Goal: Consume media (video, audio): Consume media (video, audio)

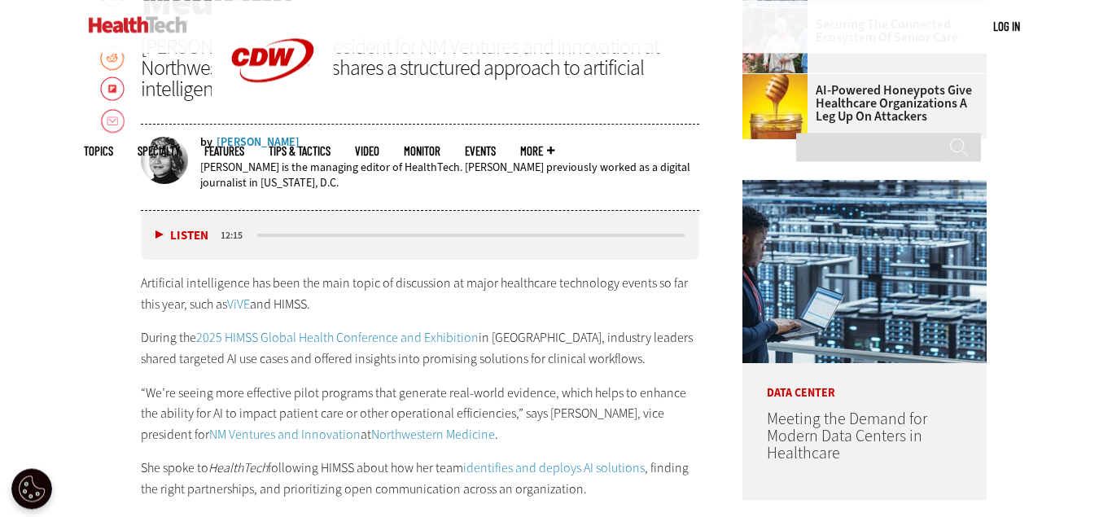
scroll to position [664, 0]
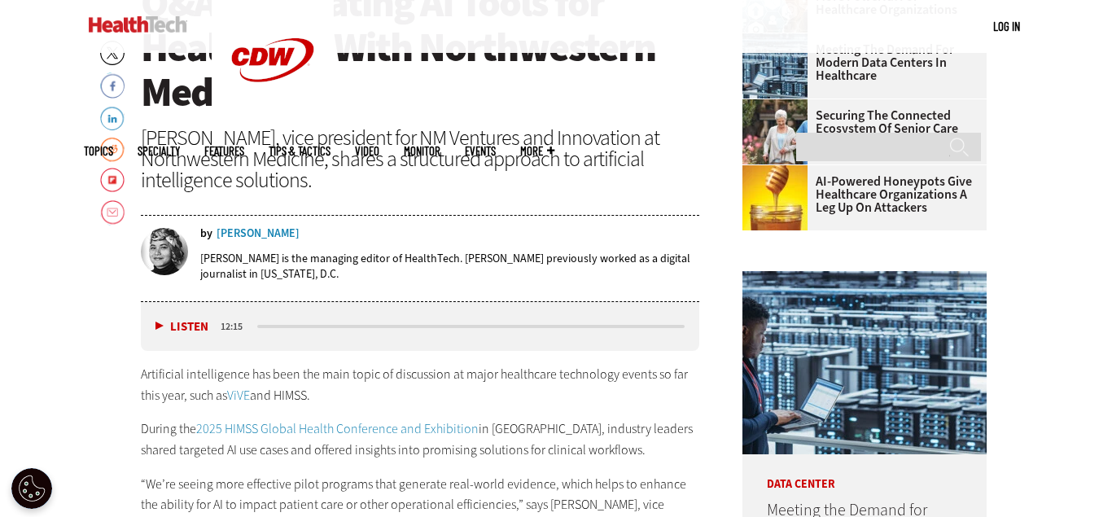
click at [165, 326] on button "Listen" at bounding box center [181, 327] width 53 height 12
click at [271, 326] on div "media player" at bounding box center [470, 326] width 427 height 3
click at [292, 324] on div "media player" at bounding box center [471, 326] width 432 height 8
click at [295, 328] on div "media player" at bounding box center [471, 326] width 432 height 8
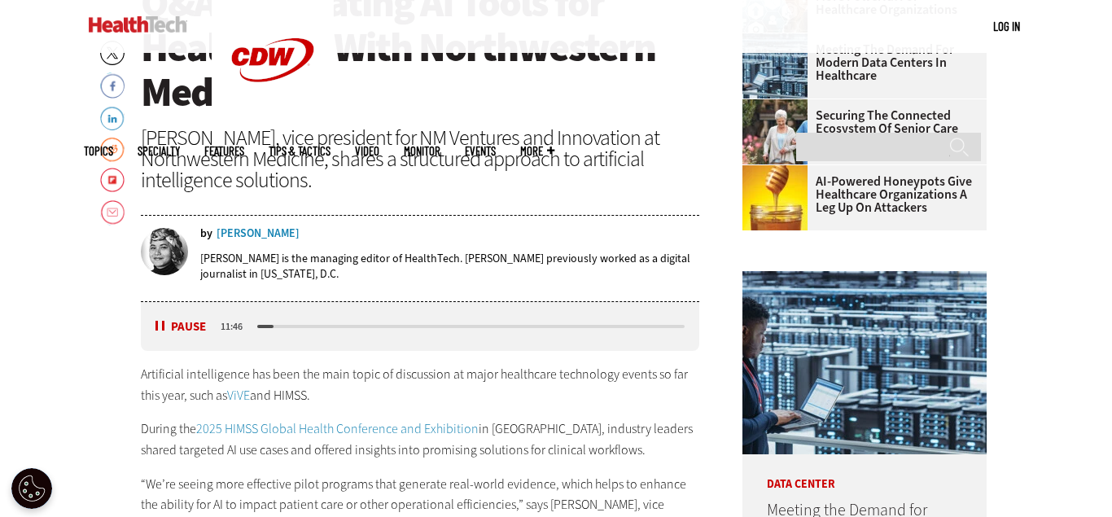
click at [295, 326] on div "media player" at bounding box center [470, 326] width 427 height 3
click at [335, 323] on div "media player" at bounding box center [471, 326] width 432 height 8
click at [335, 324] on div "media player" at bounding box center [471, 326] width 432 height 8
click at [334, 327] on div "media player" at bounding box center [470, 326] width 427 height 3
click at [398, 329] on div "media player" at bounding box center [471, 326] width 432 height 8
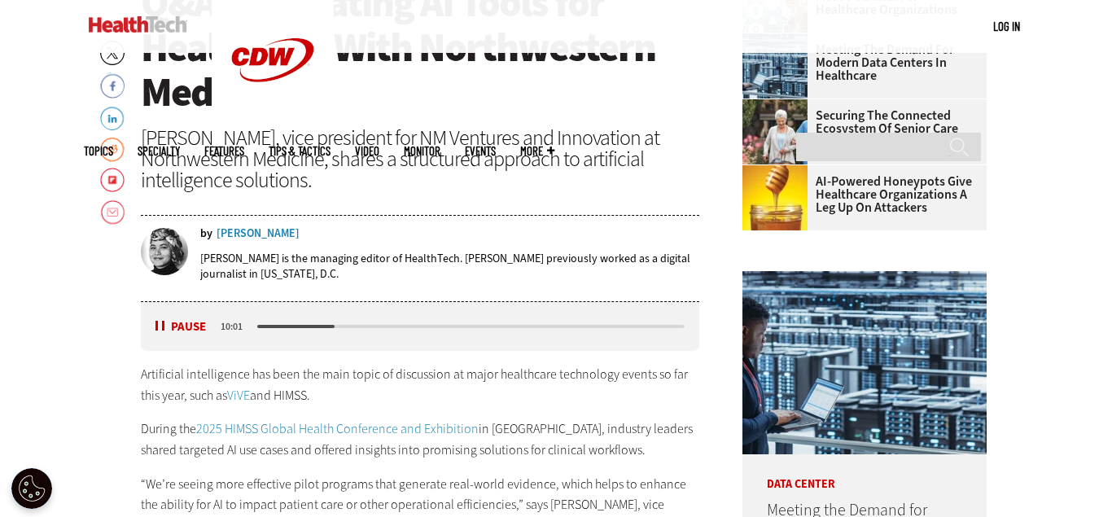
click at [398, 327] on div "media player" at bounding box center [470, 326] width 427 height 3
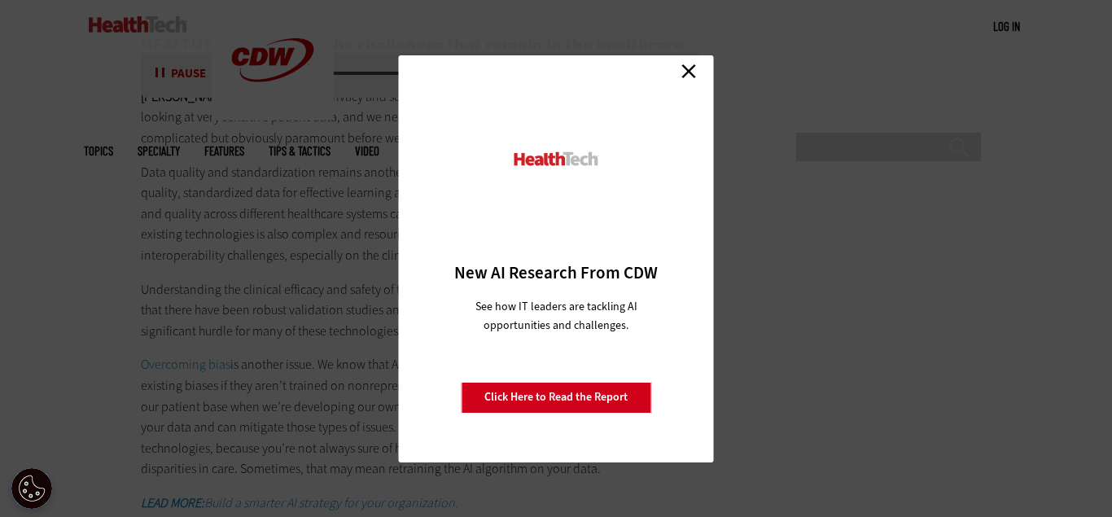
scroll to position [4650, 0]
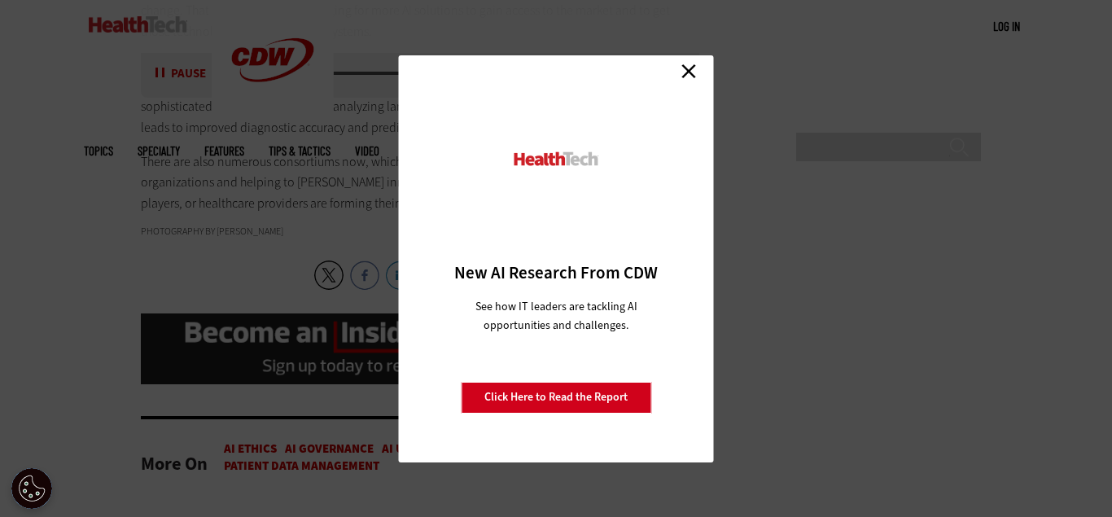
click at [684, 68] on link "Close" at bounding box center [688, 71] width 24 height 24
